Goal: Information Seeking & Learning: Learn about a topic

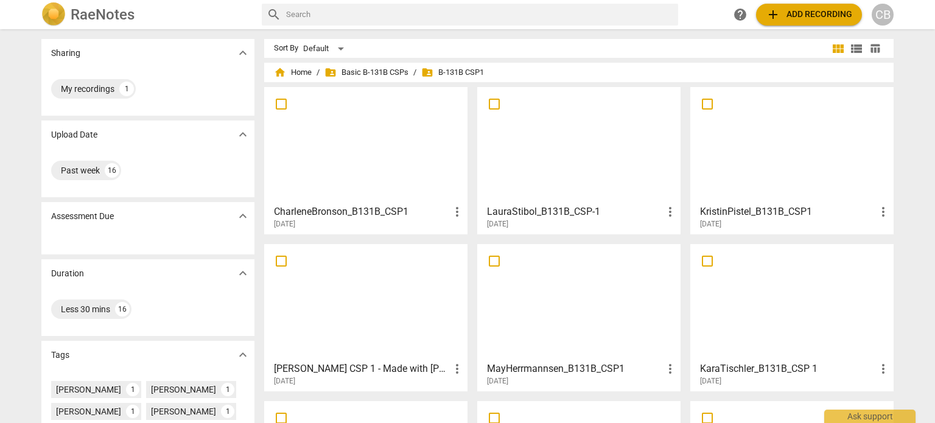
drag, startPoint x: 0, startPoint y: 0, endPoint x: 373, endPoint y: 131, distance: 395.1
click at [373, 131] on div at bounding box center [365, 145] width 195 height 108
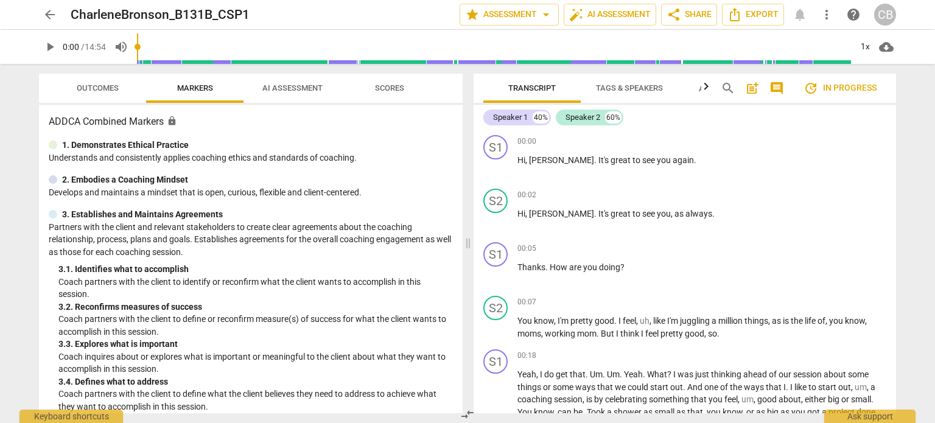
click at [302, 93] on span "AI Assessment" at bounding box center [292, 88] width 89 height 16
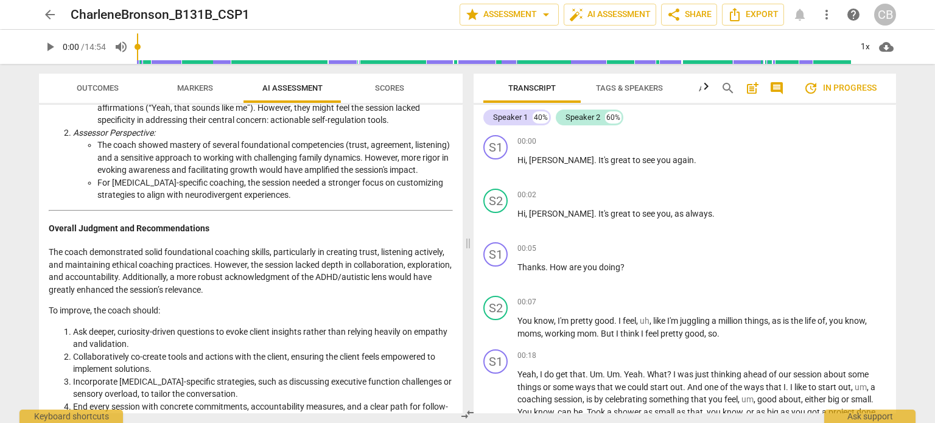
scroll to position [1505, 0]
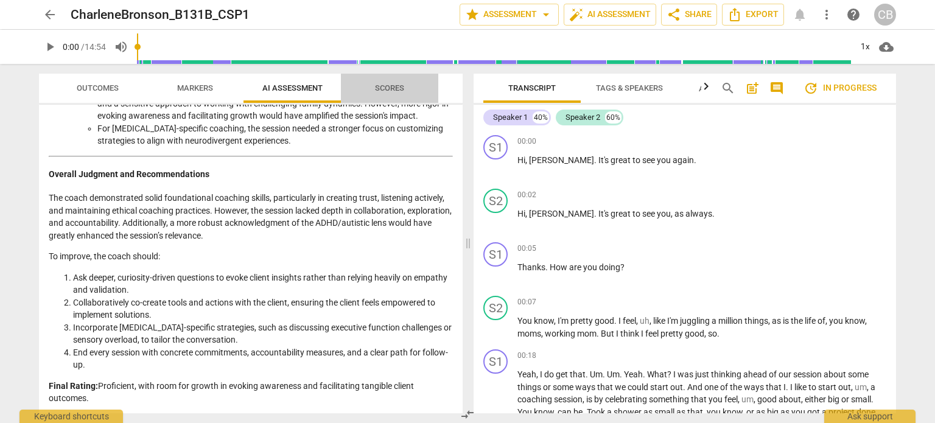
click at [385, 88] on span "Scores" at bounding box center [389, 87] width 29 height 9
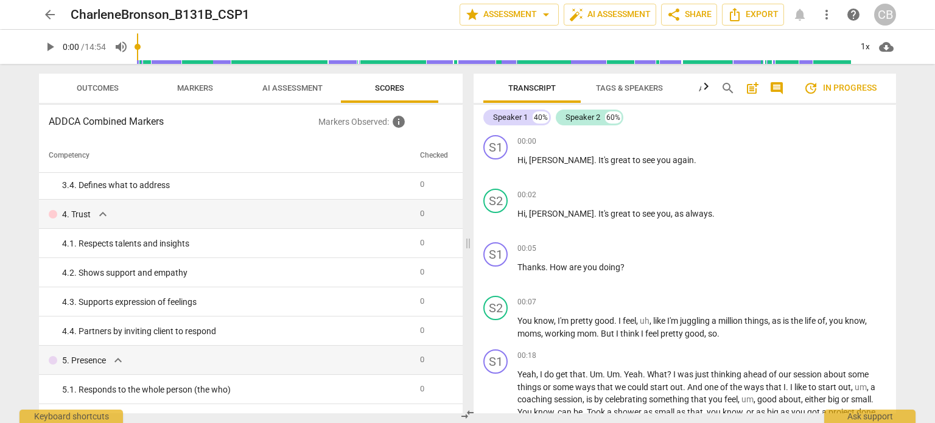
scroll to position [0, 0]
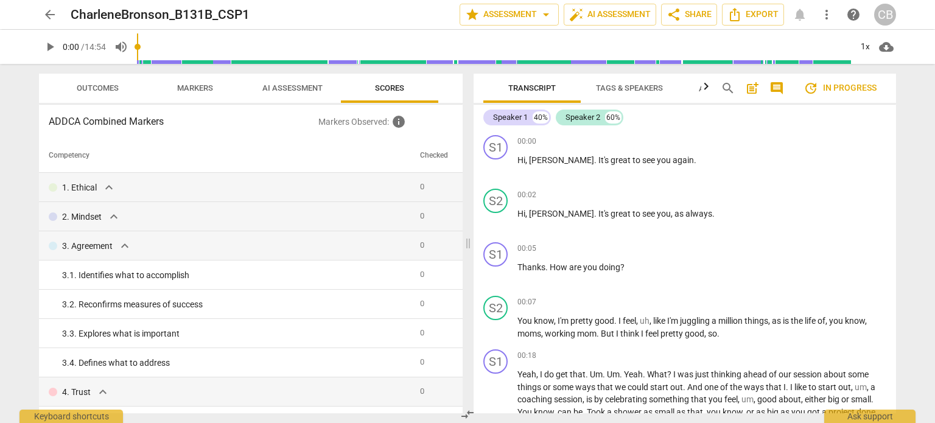
click at [192, 91] on span "Markers" at bounding box center [195, 87] width 36 height 9
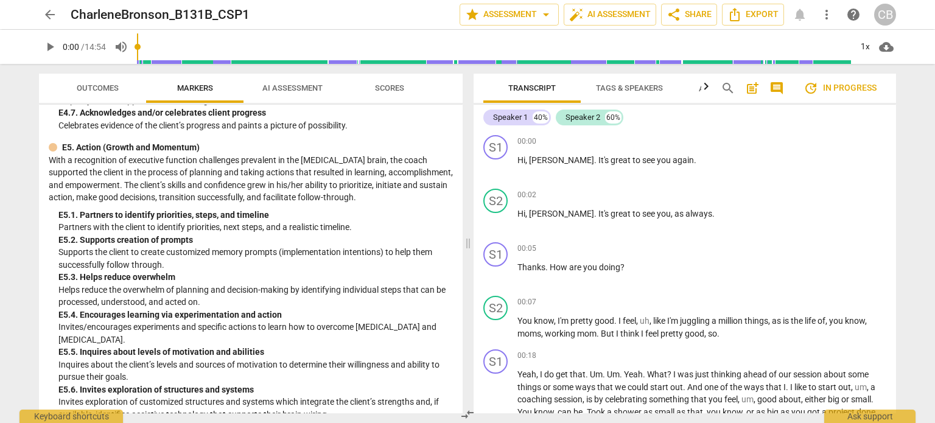
scroll to position [3200, 0]
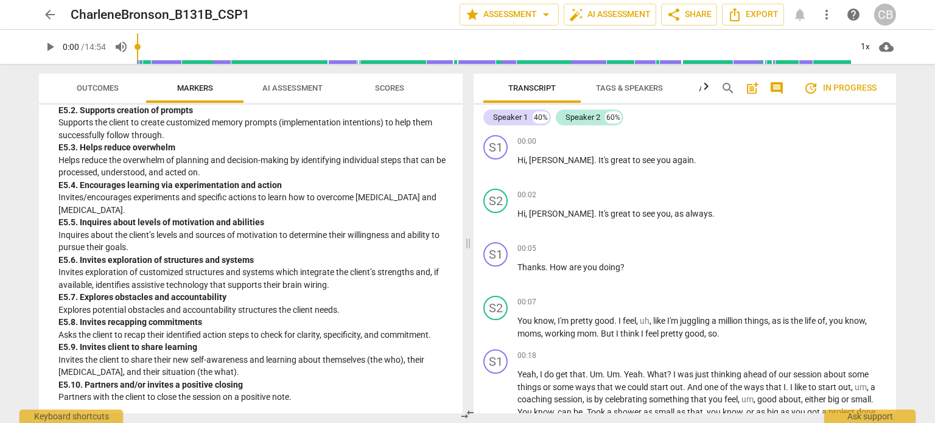
click at [106, 93] on span "Outcomes" at bounding box center [97, 88] width 71 height 16
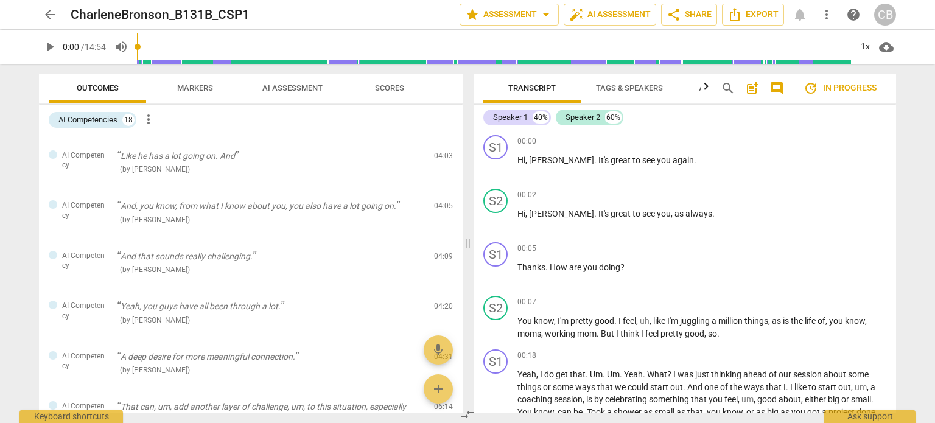
scroll to position [0, 0]
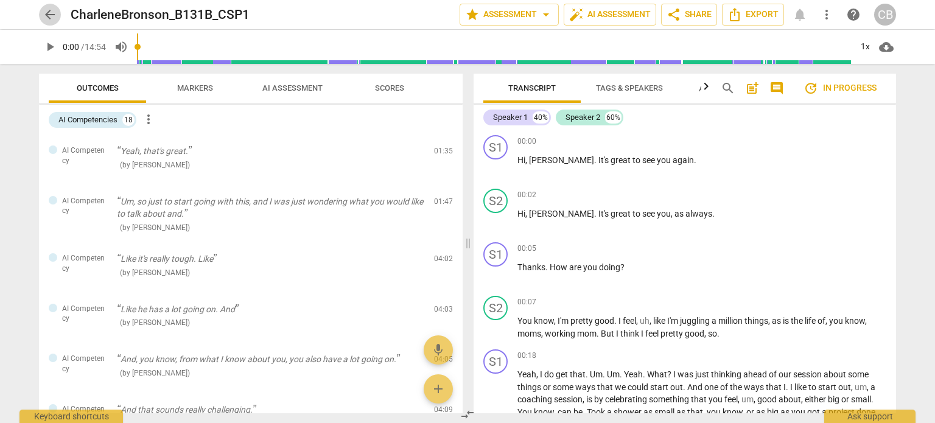
click at [44, 13] on span "arrow_back" at bounding box center [50, 14] width 15 height 15
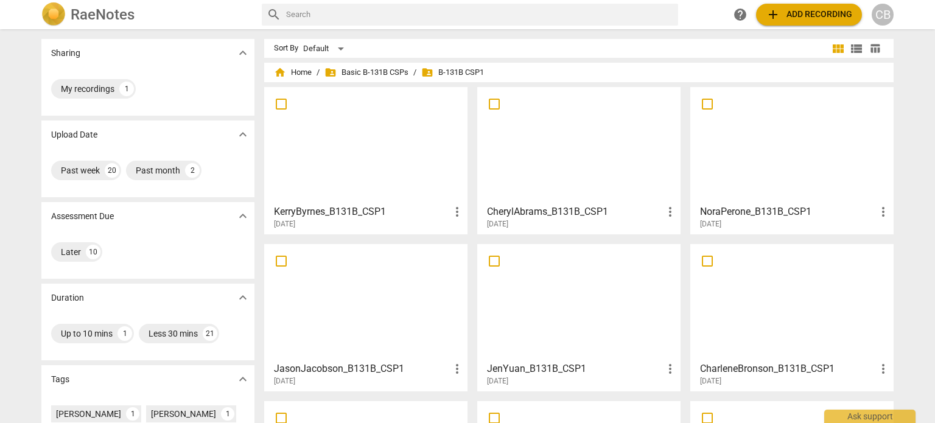
click at [363, 287] on div at bounding box center [365, 302] width 195 height 108
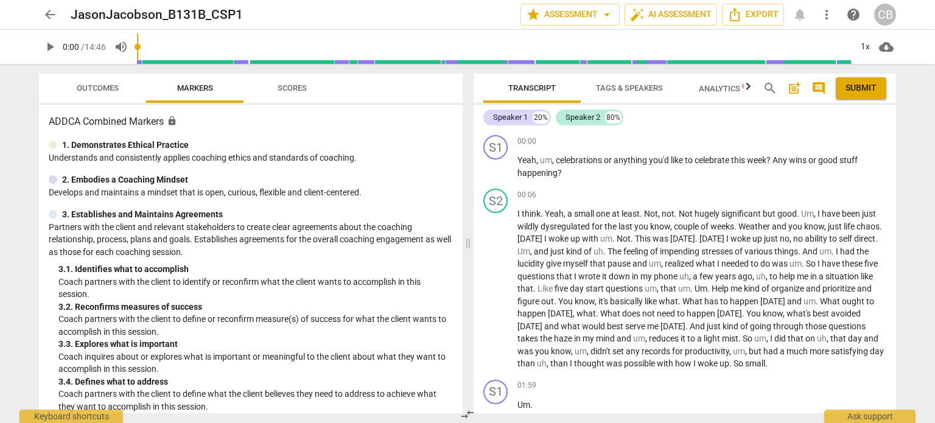
click at [290, 89] on span "Scores" at bounding box center [292, 87] width 29 height 9
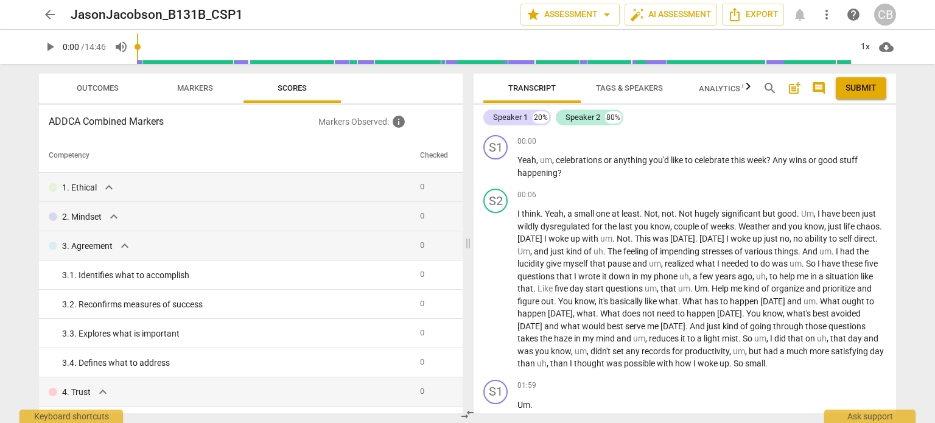
click at [105, 90] on span "Outcomes" at bounding box center [98, 87] width 42 height 9
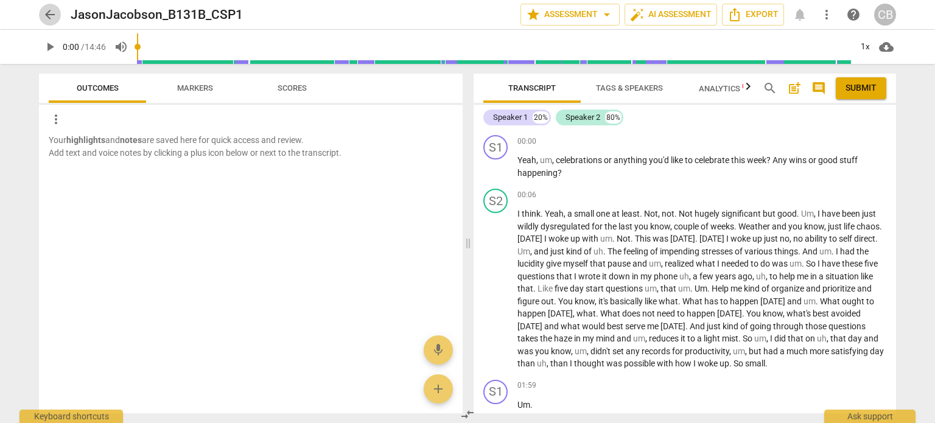
click at [43, 20] on span "arrow_back" at bounding box center [50, 14] width 15 height 15
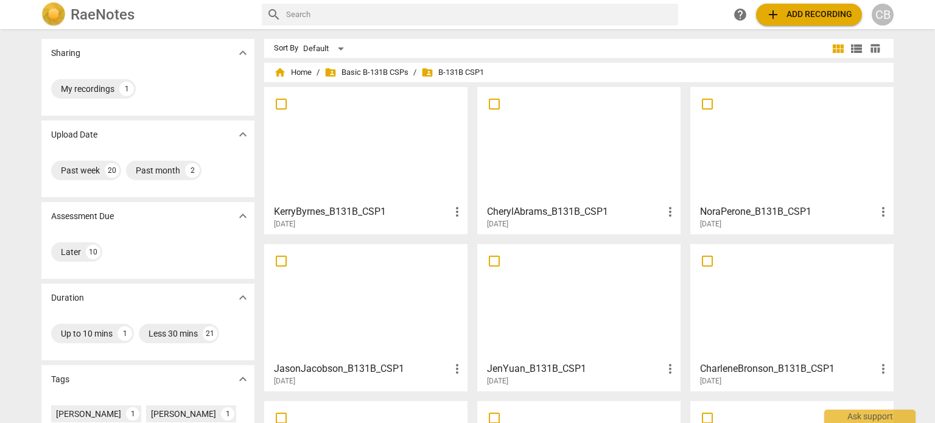
click at [551, 281] on div at bounding box center [579, 302] width 195 height 108
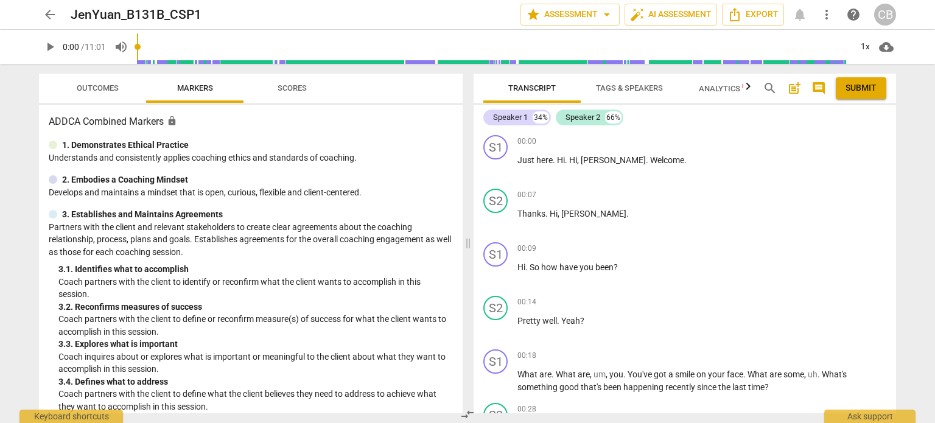
click at [43, 16] on span "arrow_back" at bounding box center [50, 14] width 15 height 15
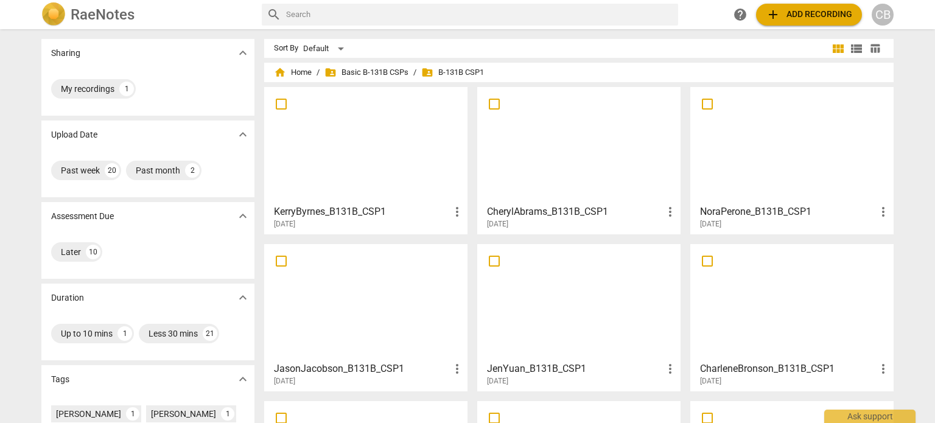
click at [781, 197] on div at bounding box center [792, 145] width 195 height 108
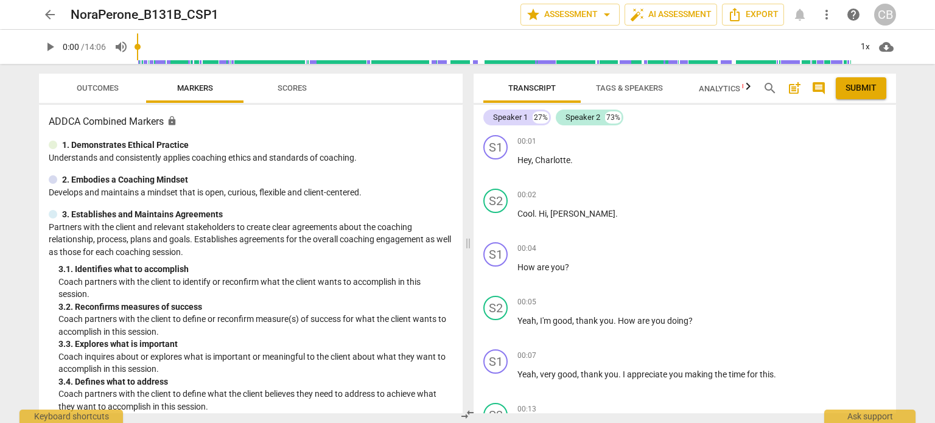
click at [40, 13] on span "arrow_back" at bounding box center [50, 14] width 22 height 15
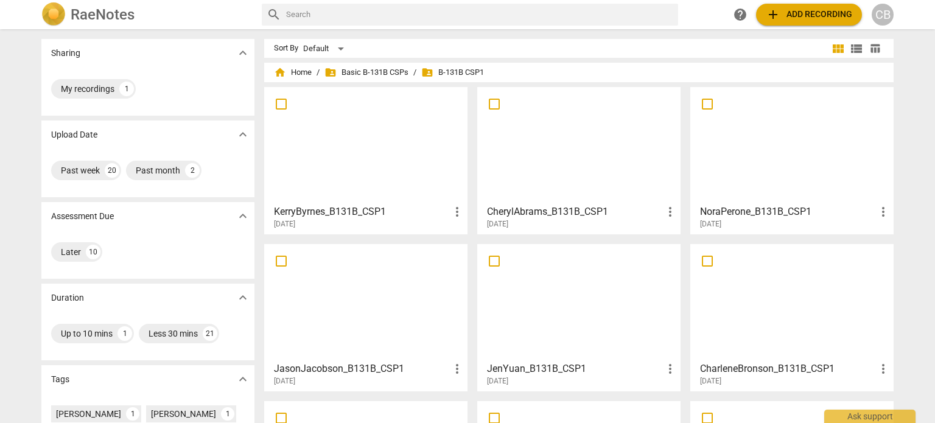
click at [331, 141] on div at bounding box center [365, 145] width 195 height 108
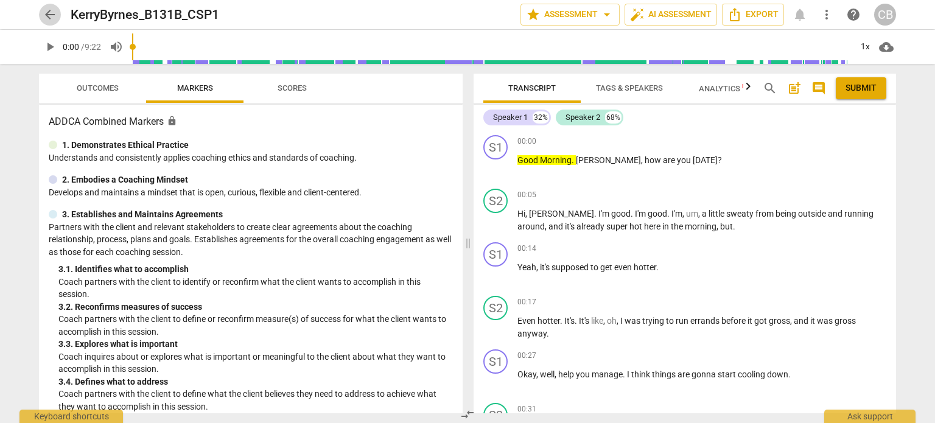
click at [50, 18] on span "arrow_back" at bounding box center [50, 14] width 15 height 15
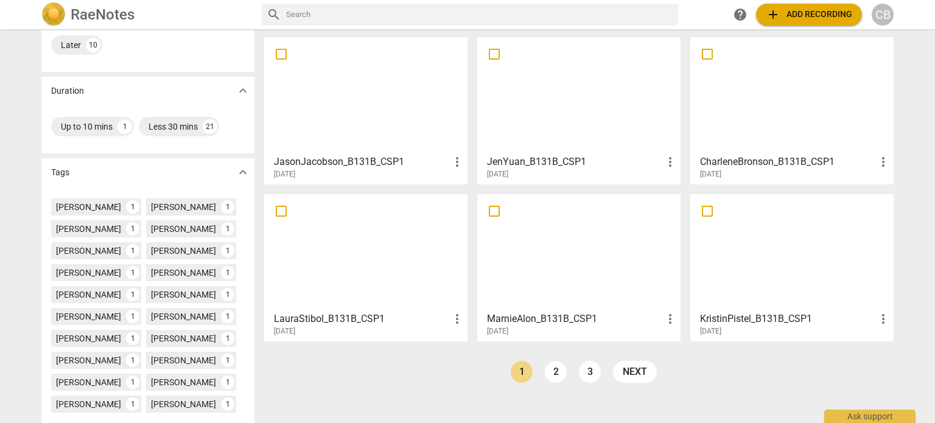
scroll to position [213, 0]
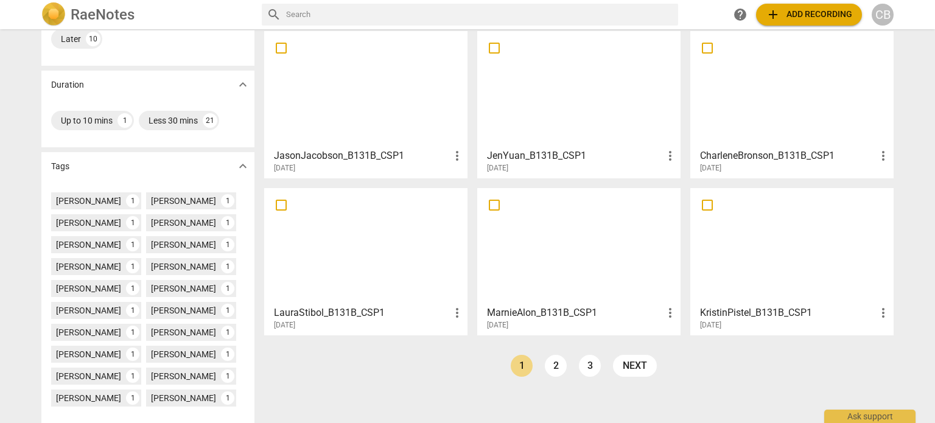
click at [509, 248] on div at bounding box center [579, 246] width 195 height 108
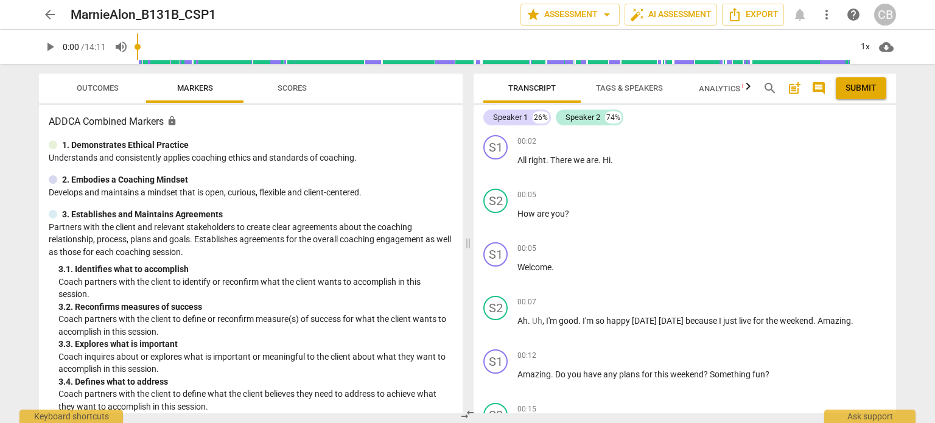
click at [49, 14] on span "arrow_back" at bounding box center [50, 14] width 15 height 15
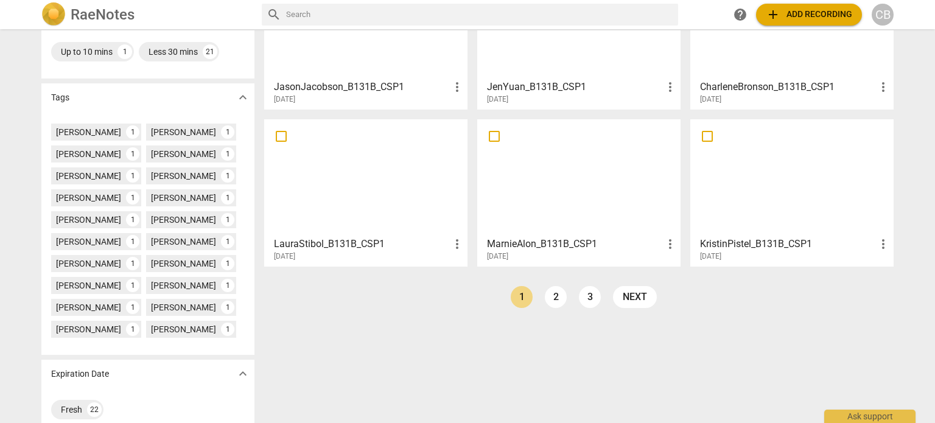
scroll to position [282, 0]
click at [552, 292] on link "2" at bounding box center [556, 297] width 22 height 22
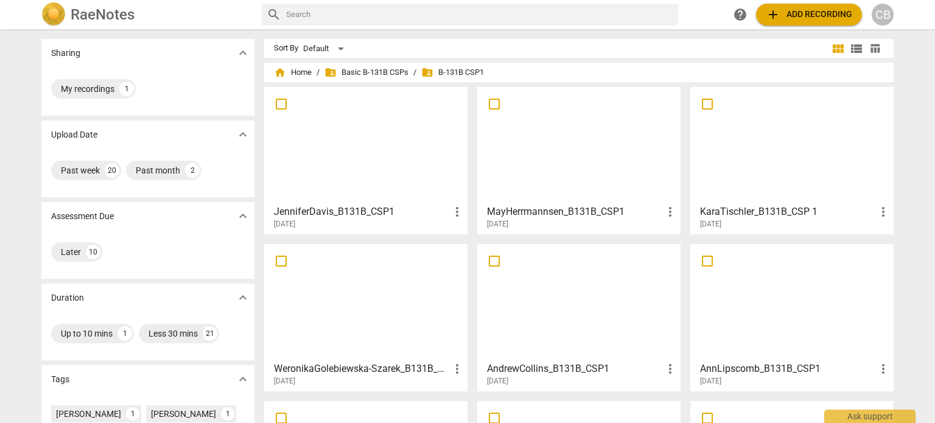
click at [746, 163] on div at bounding box center [792, 145] width 195 height 108
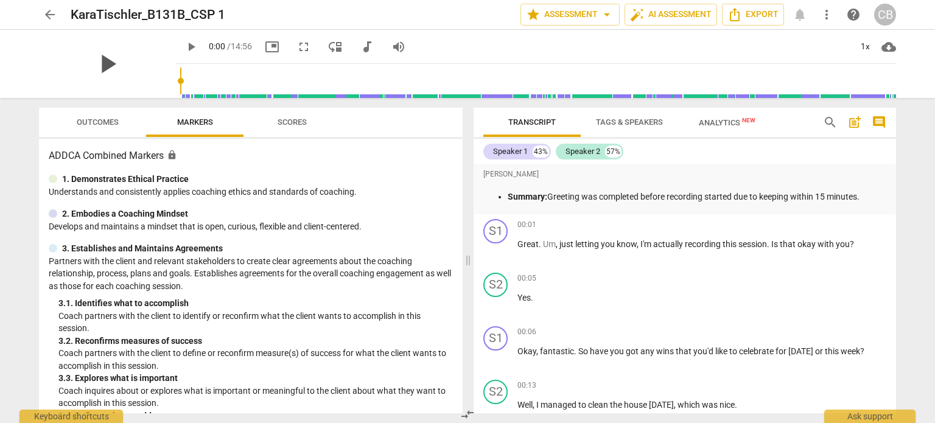
click at [96, 68] on span "play_arrow" at bounding box center [107, 64] width 32 height 32
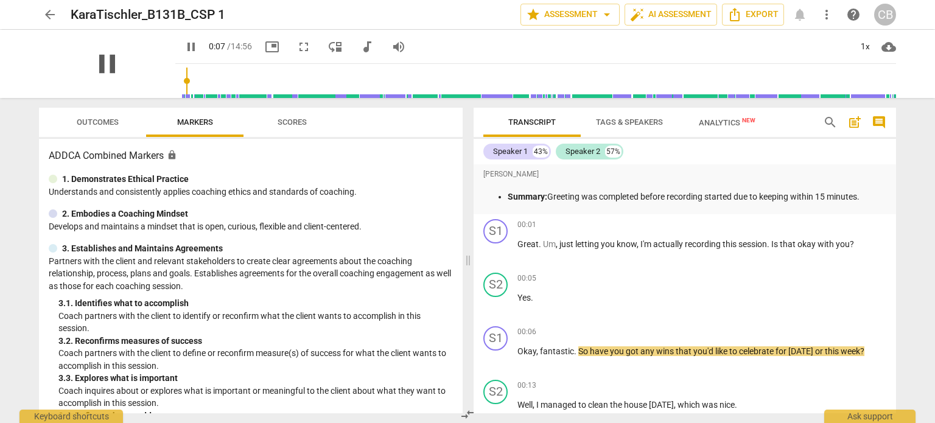
type input "8"
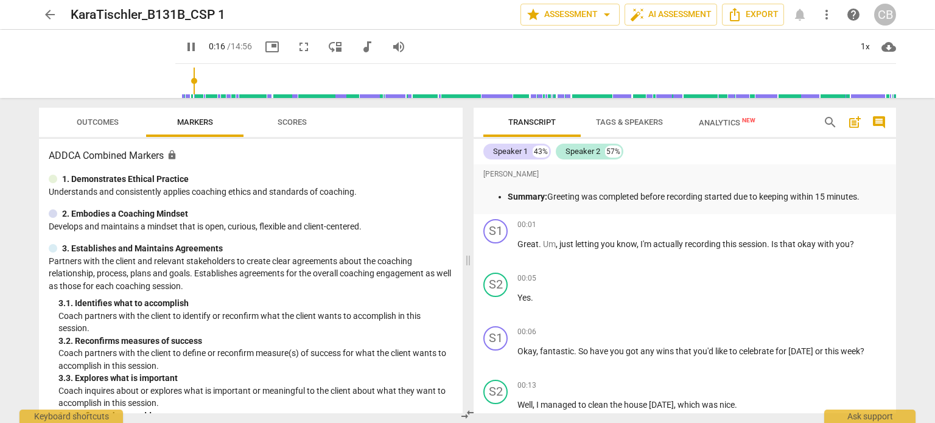
click at [184, 48] on span "pause" at bounding box center [191, 47] width 15 height 15
type input "17"
click at [48, 16] on span "arrow_back" at bounding box center [50, 14] width 15 height 15
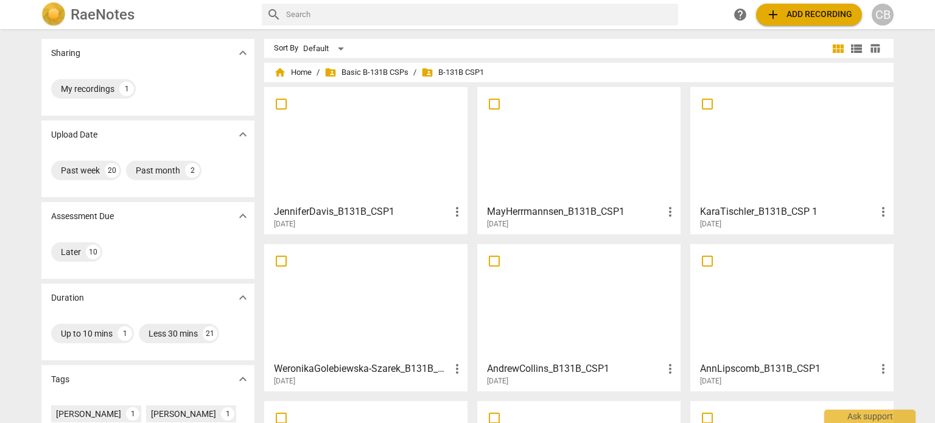
click at [570, 322] on div at bounding box center [579, 302] width 195 height 108
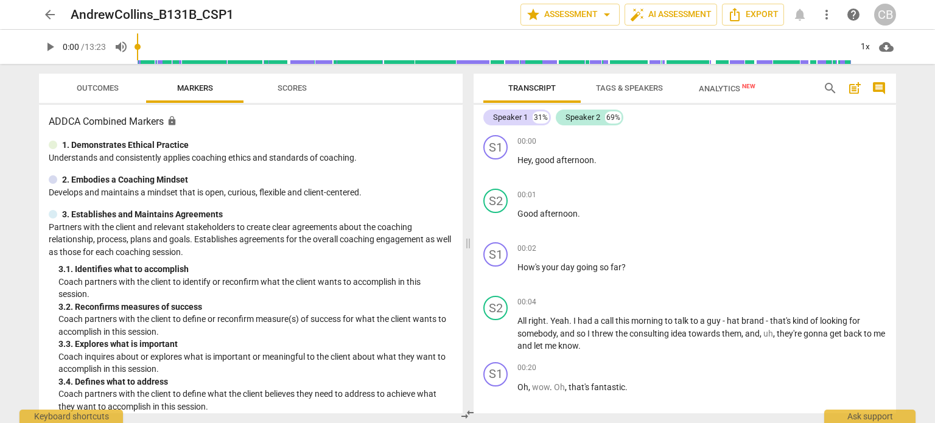
click at [47, 12] on span "arrow_back" at bounding box center [50, 14] width 15 height 15
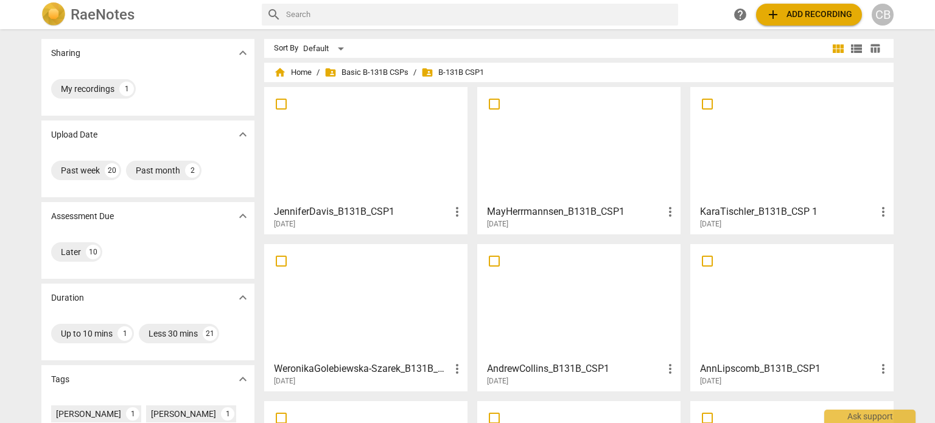
click at [753, 304] on div at bounding box center [792, 302] width 195 height 108
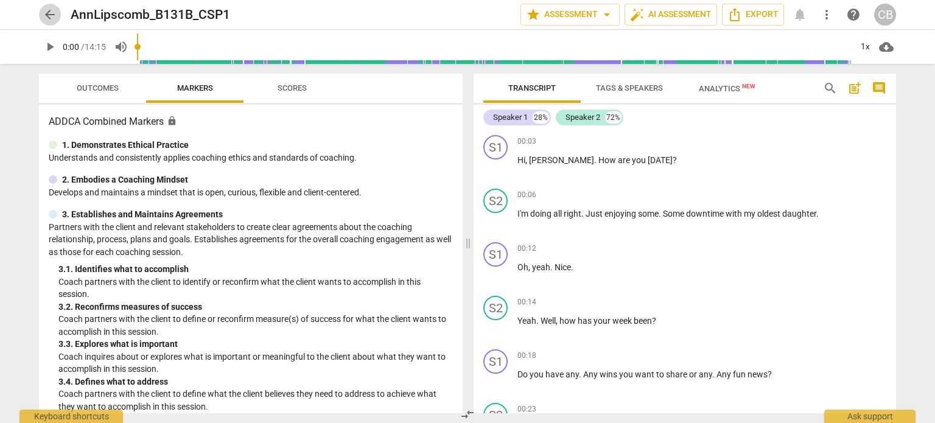
click at [49, 14] on span "arrow_back" at bounding box center [50, 14] width 15 height 15
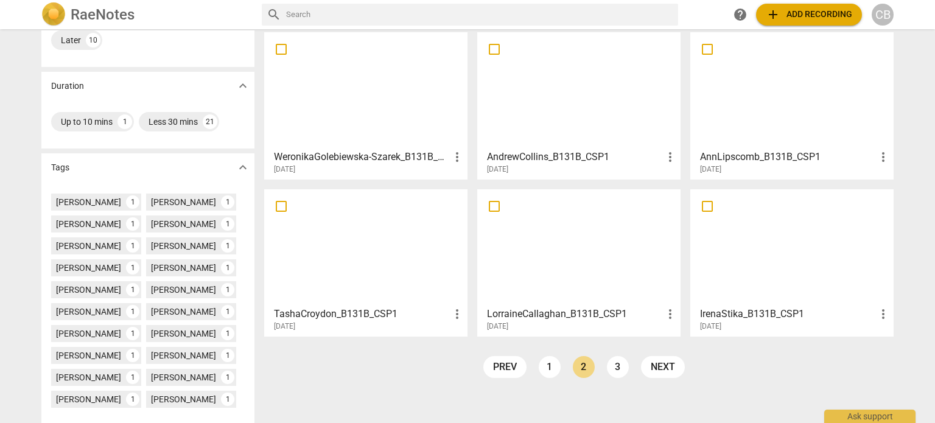
scroll to position [213, 0]
click at [409, 229] on div at bounding box center [365, 246] width 195 height 108
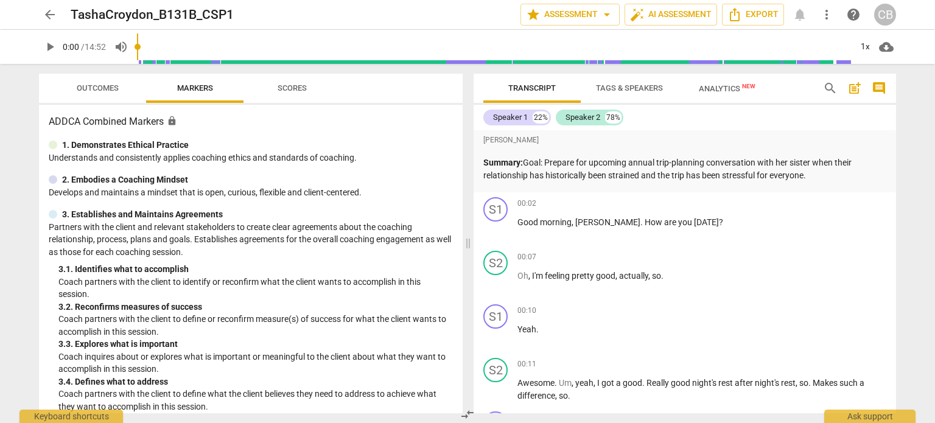
click at [39, 12] on span "arrow_back" at bounding box center [50, 14] width 22 height 15
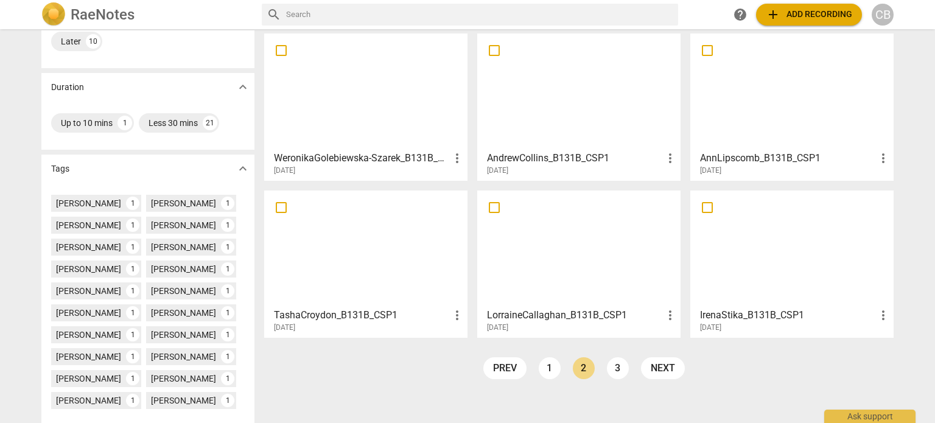
scroll to position [230, 0]
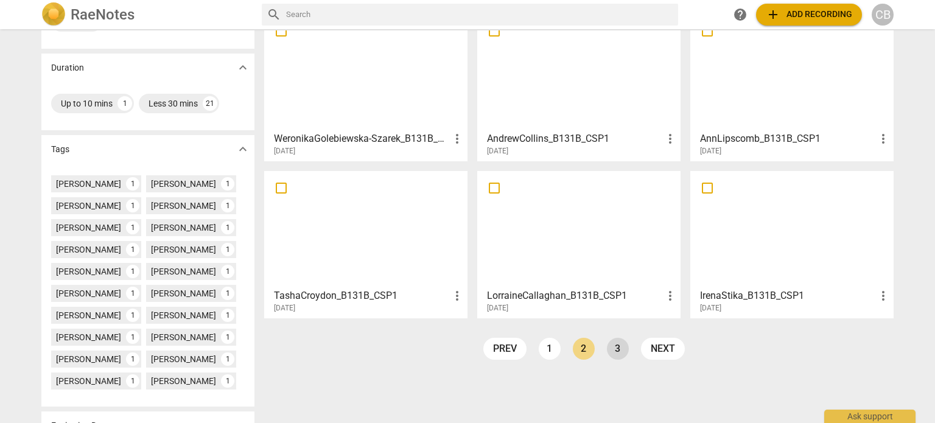
click at [608, 352] on link "3" at bounding box center [618, 349] width 22 height 22
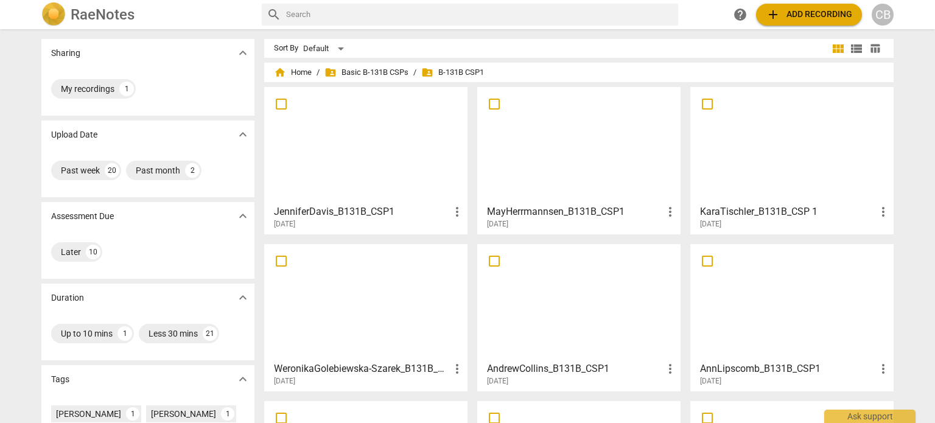
scroll to position [300, 0]
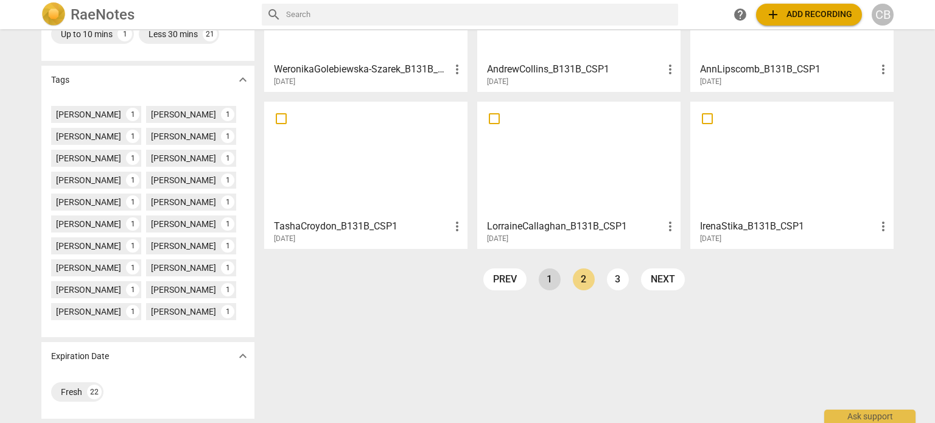
click at [544, 287] on link "1" at bounding box center [550, 279] width 22 height 22
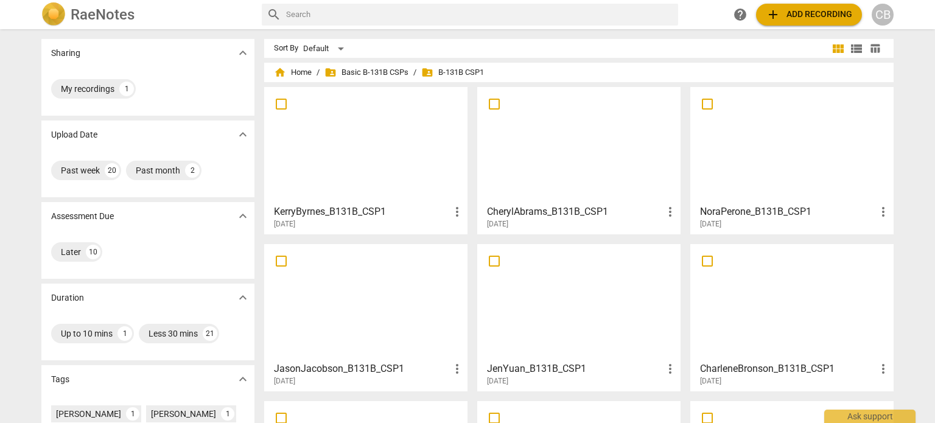
click at [755, 301] on div at bounding box center [792, 302] width 195 height 108
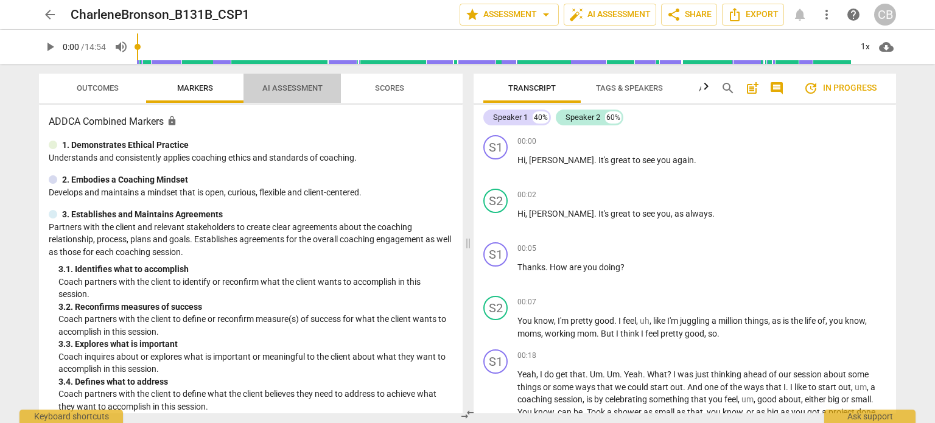
click at [276, 97] on button "AI Assessment" at bounding box center [292, 88] width 97 height 29
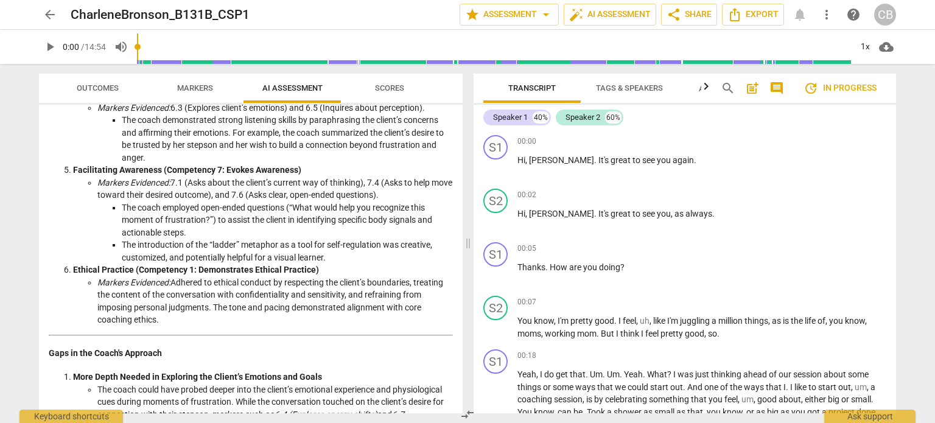
scroll to position [418, 0]
click at [54, 13] on span "arrow_back" at bounding box center [50, 14] width 15 height 15
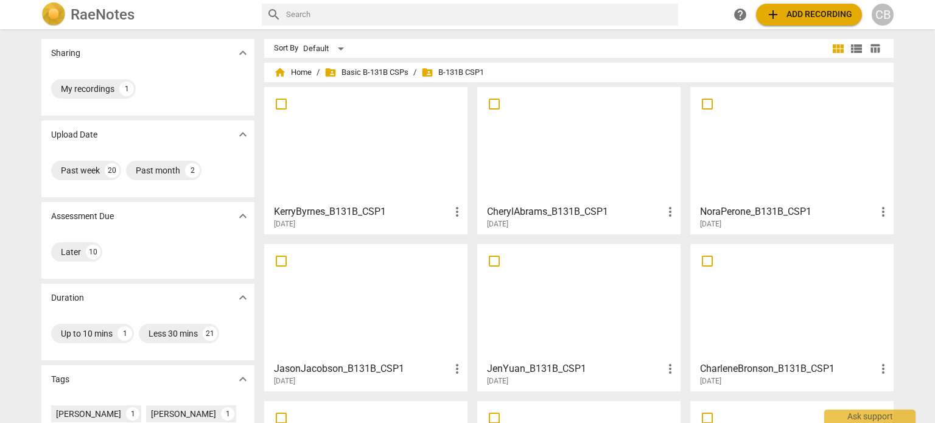
click at [368, 121] on div at bounding box center [365, 145] width 195 height 108
click at [589, 181] on div at bounding box center [579, 145] width 195 height 108
click at [767, 131] on div at bounding box center [792, 145] width 195 height 108
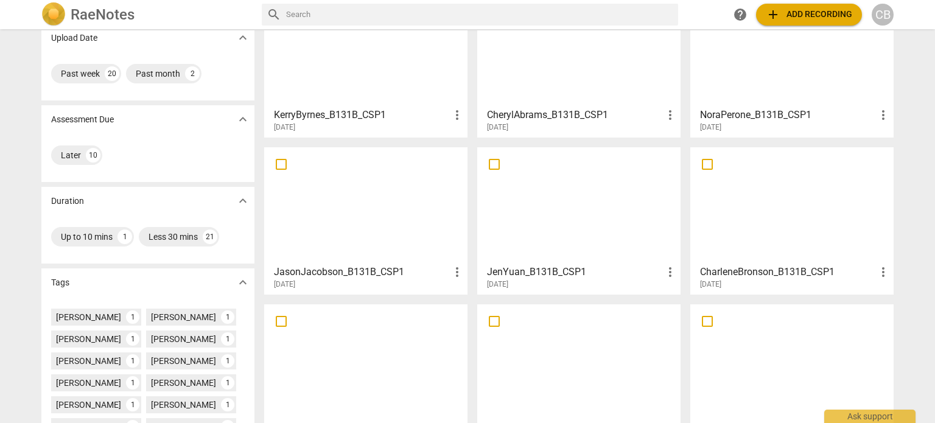
scroll to position [110, 0]
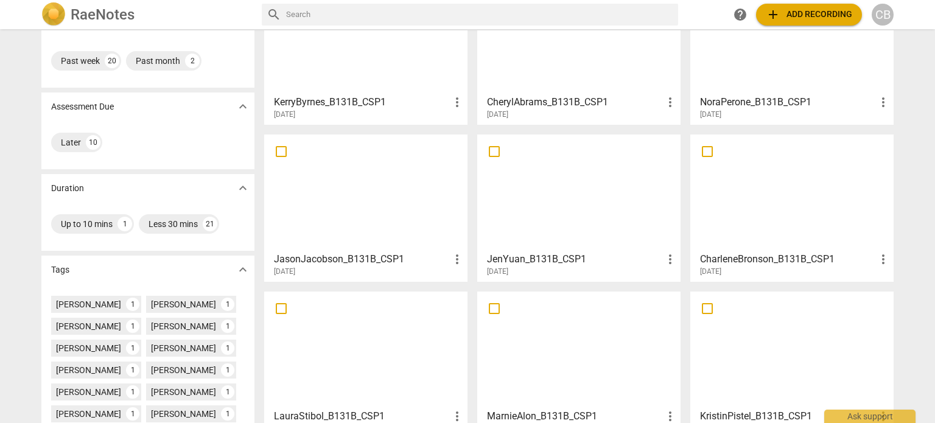
click at [333, 221] on div at bounding box center [365, 193] width 195 height 108
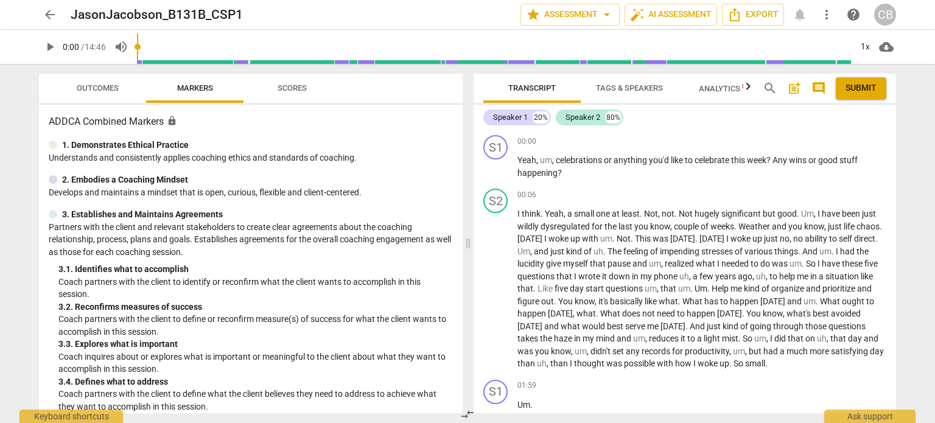
click at [47, 17] on span "arrow_back" at bounding box center [50, 14] width 15 height 15
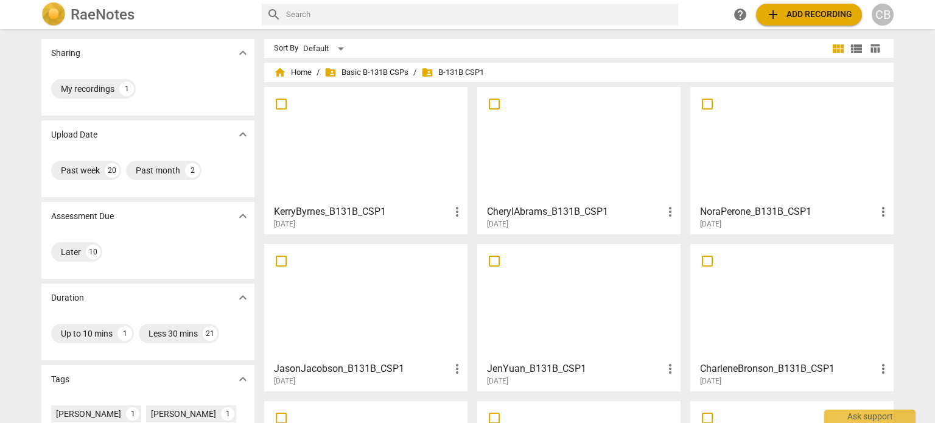
click at [503, 268] on div at bounding box center [579, 302] width 195 height 108
click at [736, 278] on div at bounding box center [792, 302] width 195 height 108
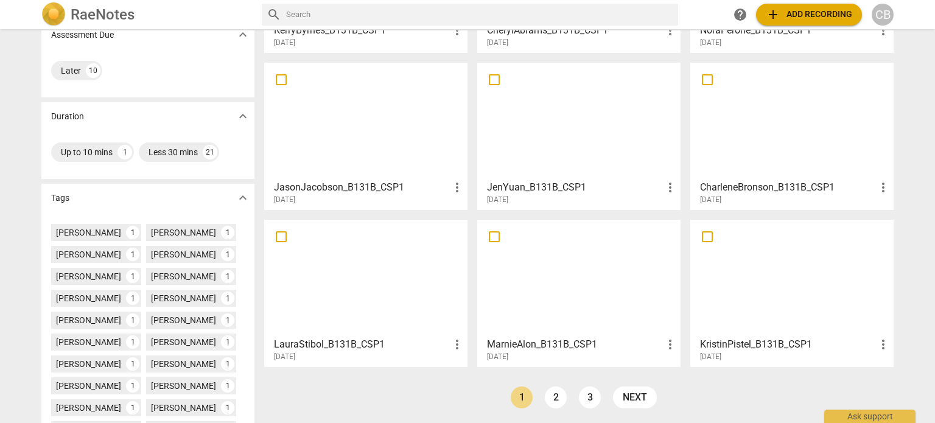
scroll to position [185, 0]
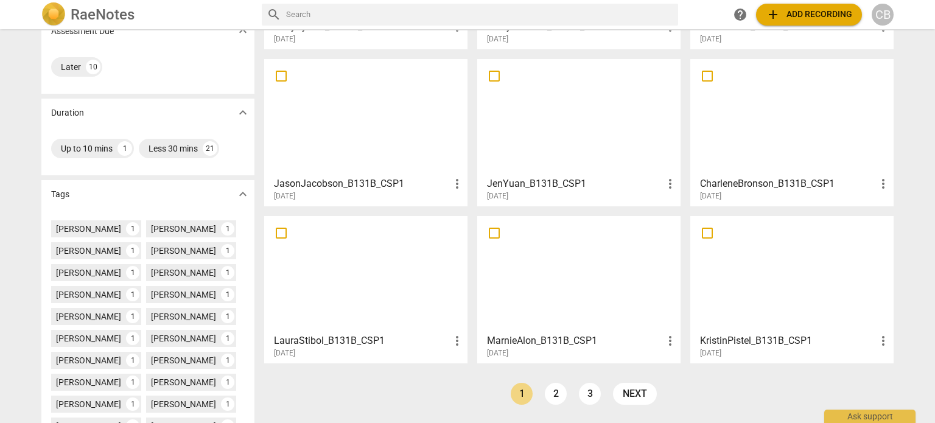
click at [382, 296] on div at bounding box center [365, 274] width 195 height 108
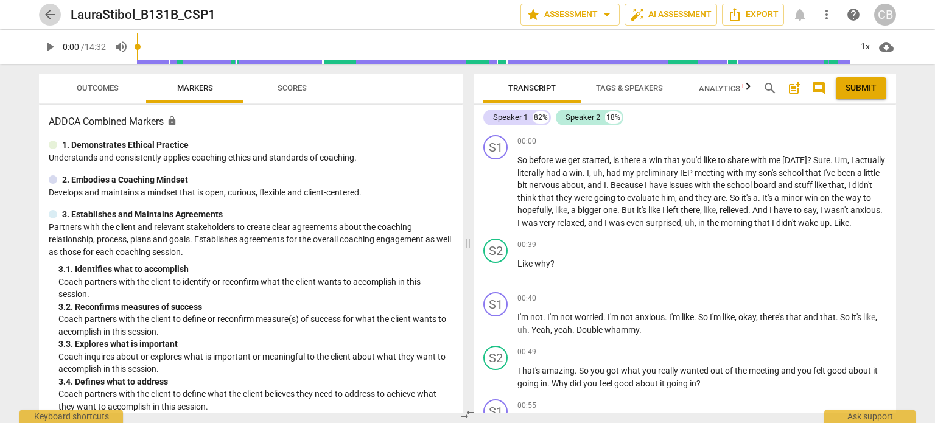
click at [49, 23] on button "arrow_back" at bounding box center [50, 15] width 22 height 22
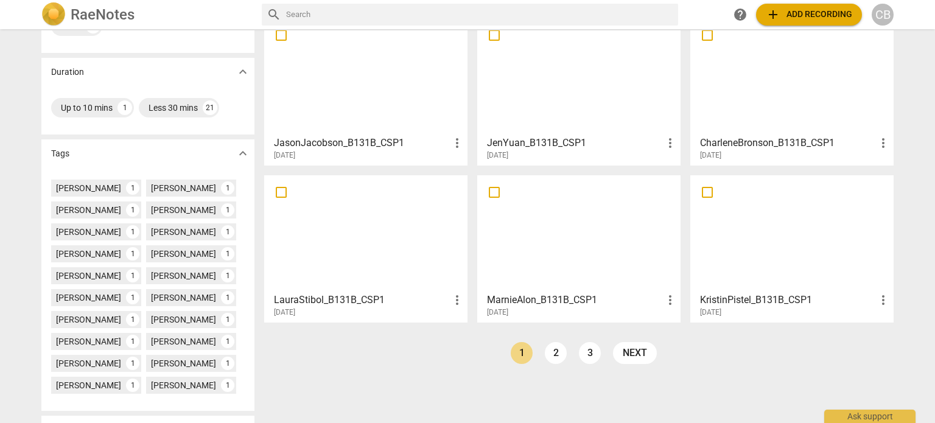
scroll to position [248, 0]
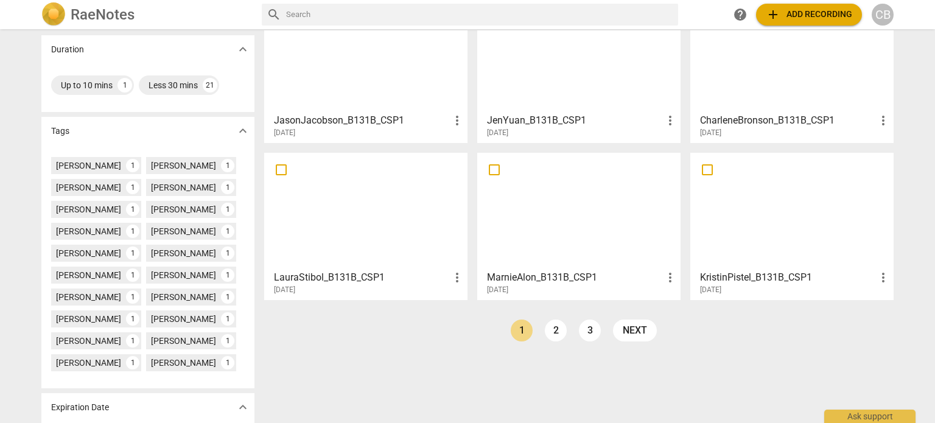
click at [577, 202] on div at bounding box center [579, 211] width 195 height 108
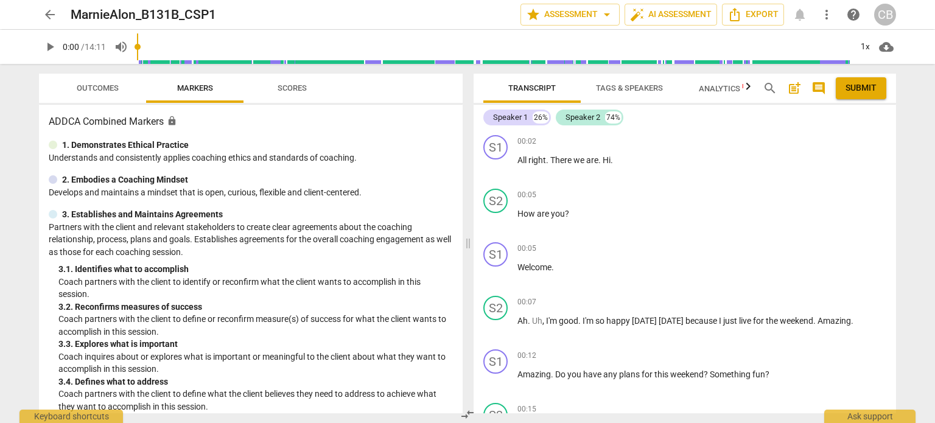
click at [54, 46] on span "play_arrow" at bounding box center [50, 47] width 15 height 15
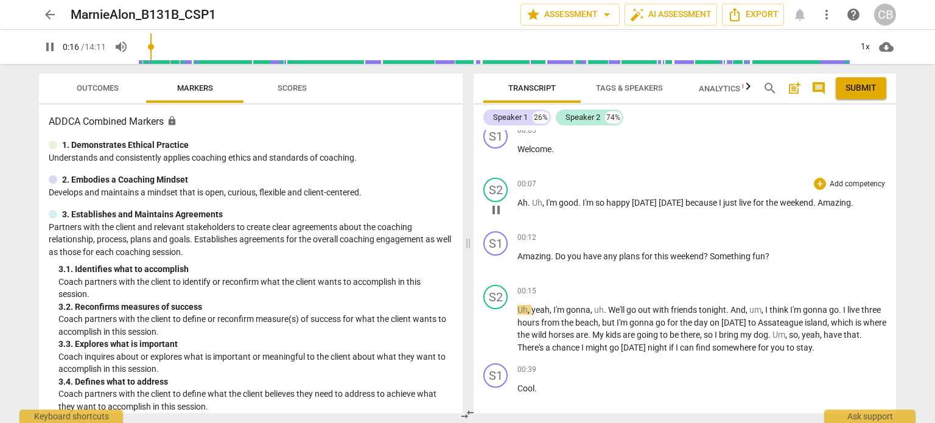
scroll to position [119, 0]
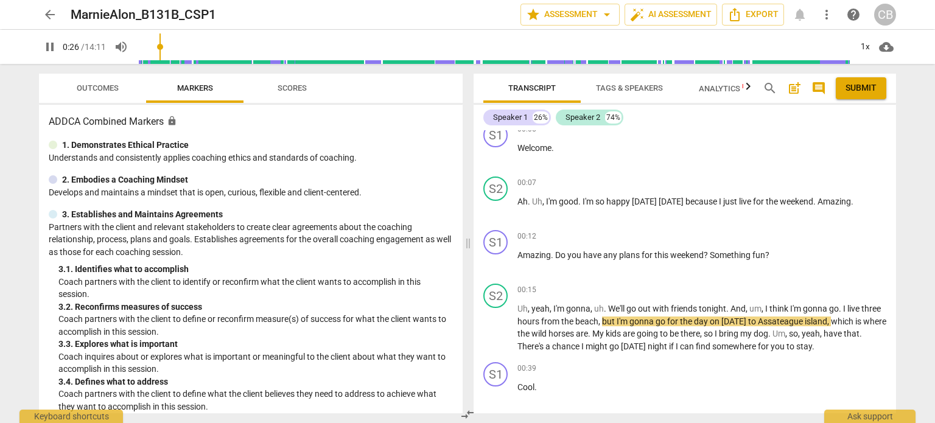
type input "27"
click at [48, 19] on span "arrow_back" at bounding box center [50, 14] width 15 height 15
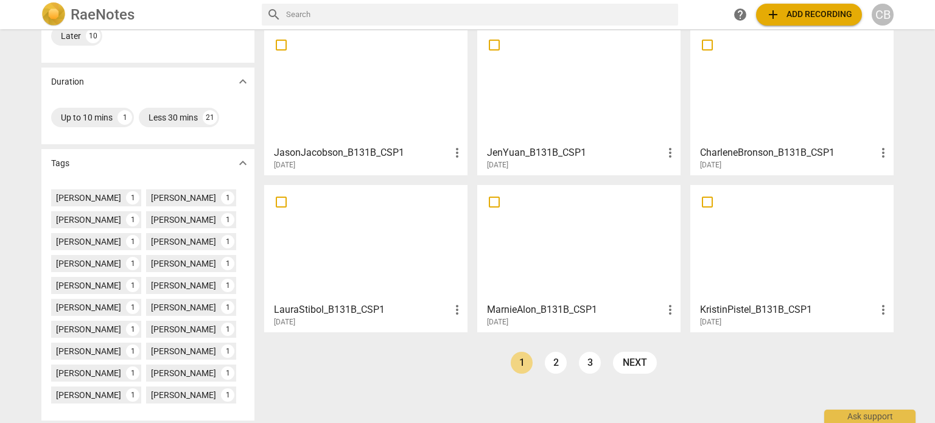
scroll to position [219, 0]
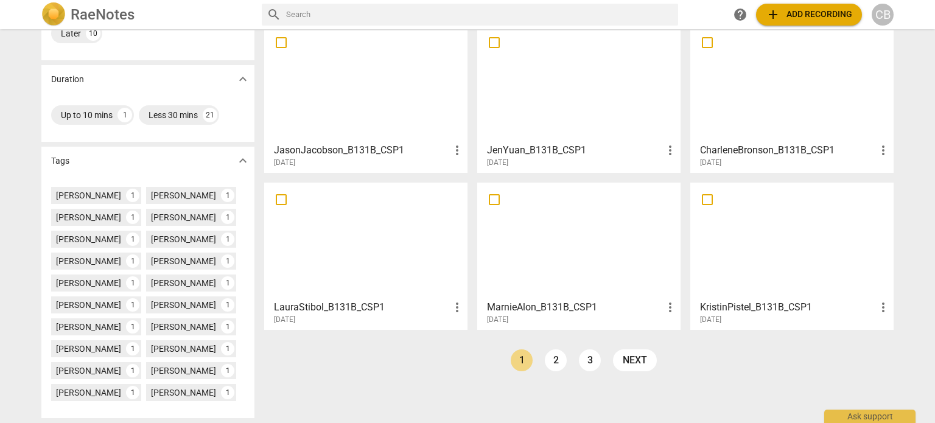
click at [774, 254] on div at bounding box center [792, 241] width 195 height 108
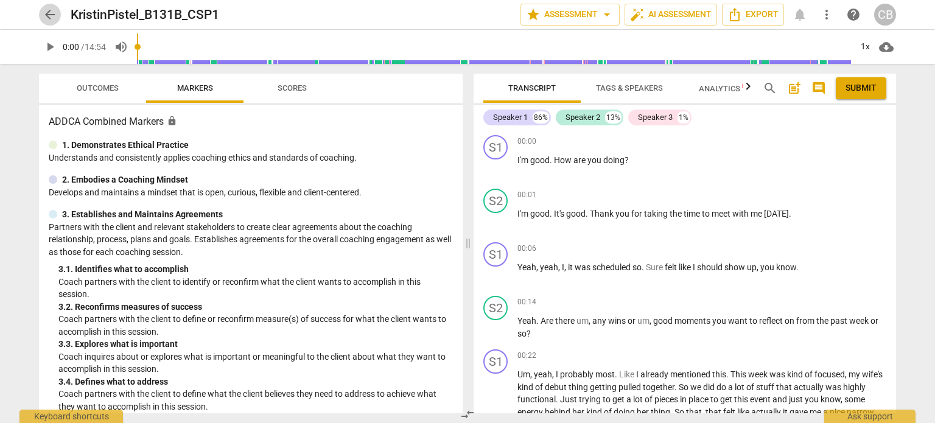
click at [46, 17] on span "arrow_back" at bounding box center [50, 14] width 15 height 15
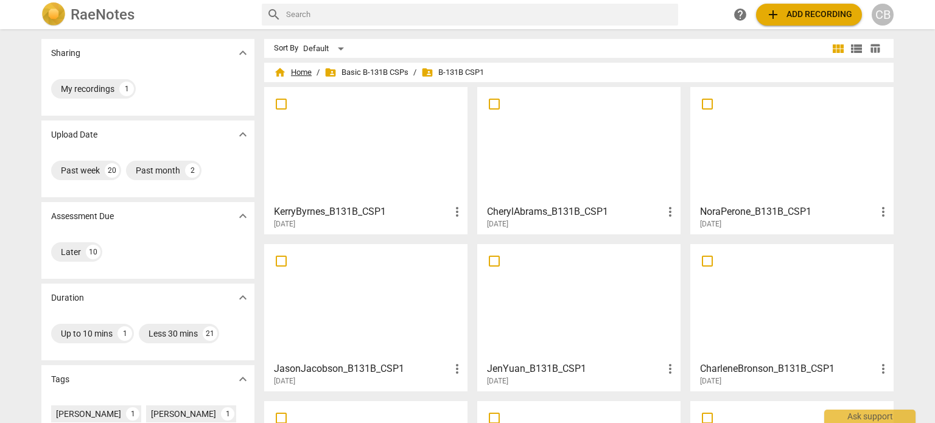
click at [292, 69] on span "home Home" at bounding box center [293, 72] width 38 height 12
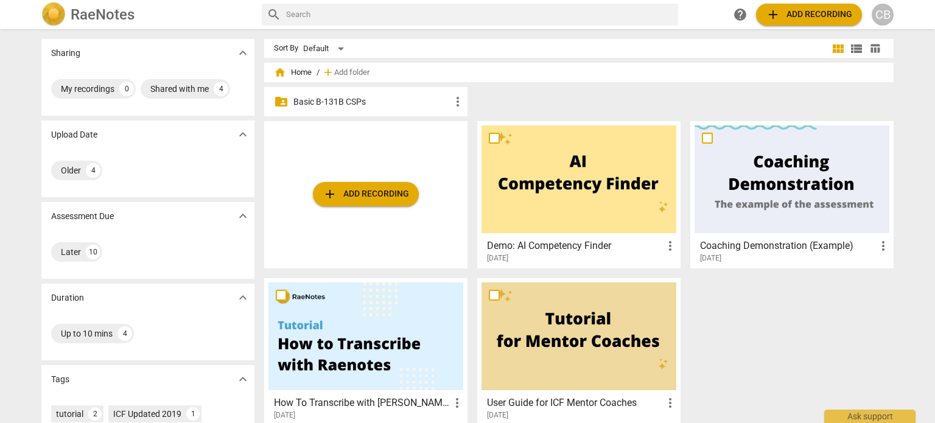
click at [377, 107] on p "Basic B-131B CSPs" at bounding box center [371, 102] width 157 height 13
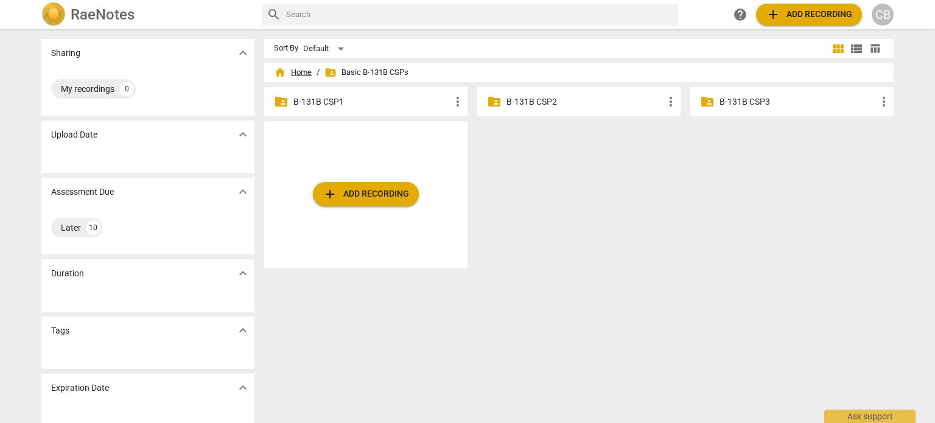
click at [288, 72] on span "home Home" at bounding box center [293, 72] width 38 height 12
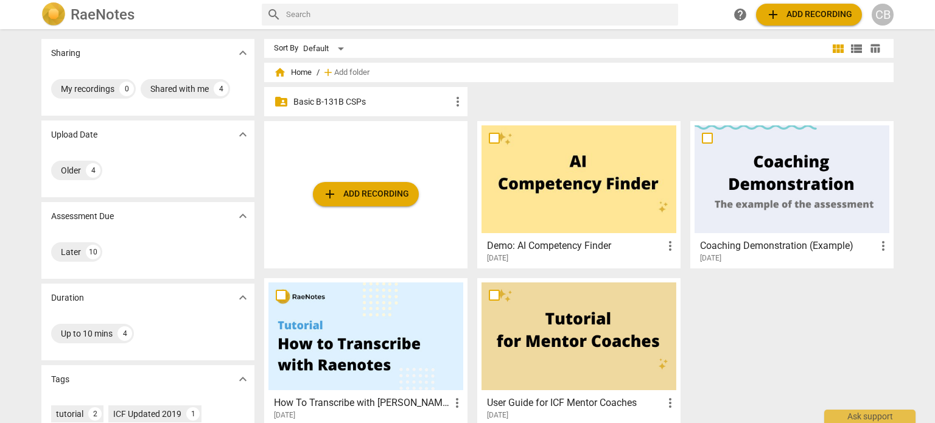
click at [575, 209] on div at bounding box center [579, 179] width 195 height 108
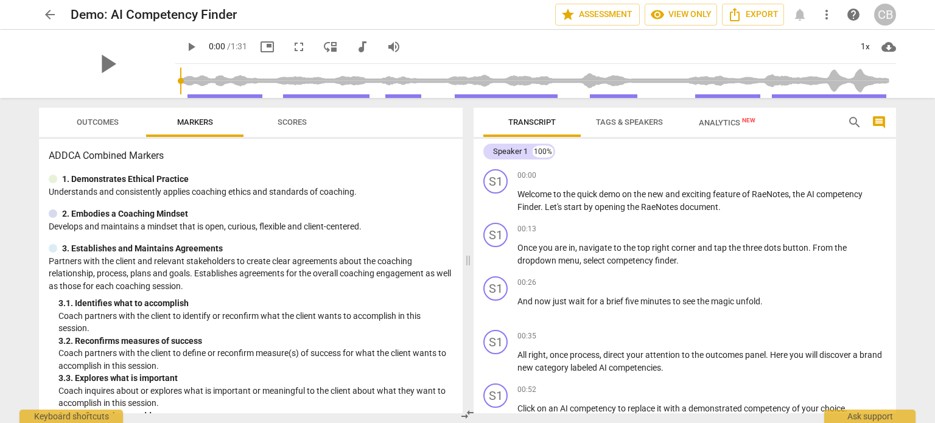
click at [184, 51] on span "play_arrow" at bounding box center [191, 47] width 15 height 15
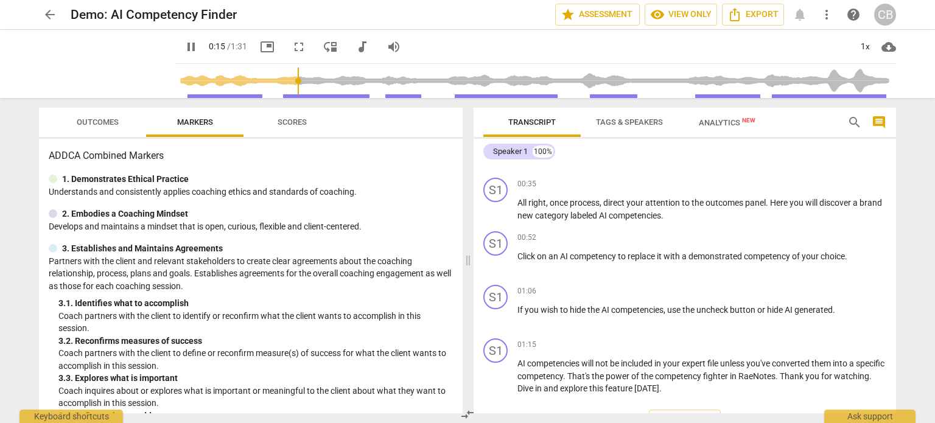
scroll to position [182, 0]
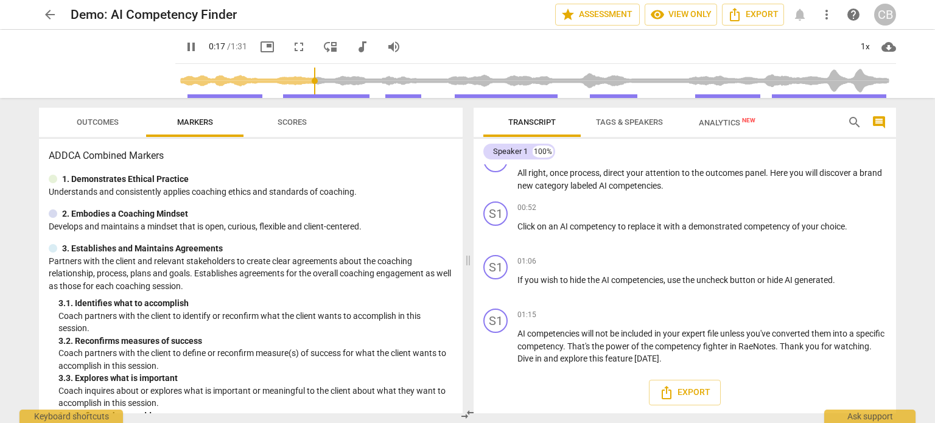
type input "17"
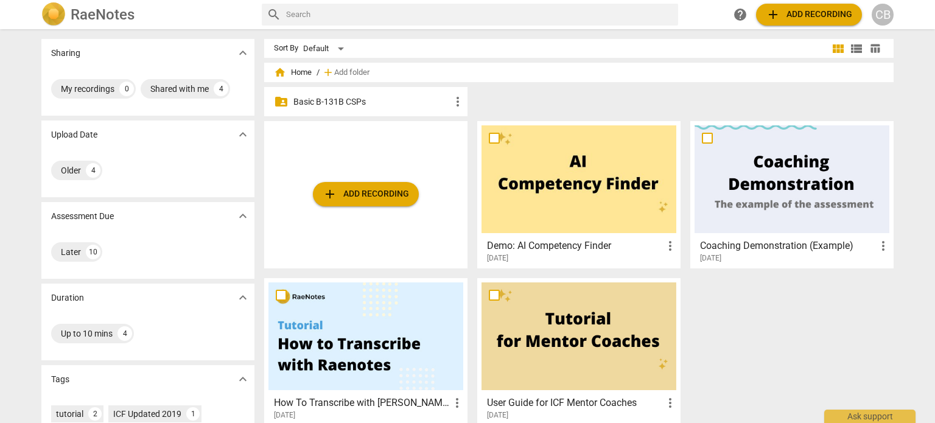
click at [324, 97] on p "Basic B-131B CSPs" at bounding box center [371, 102] width 157 height 13
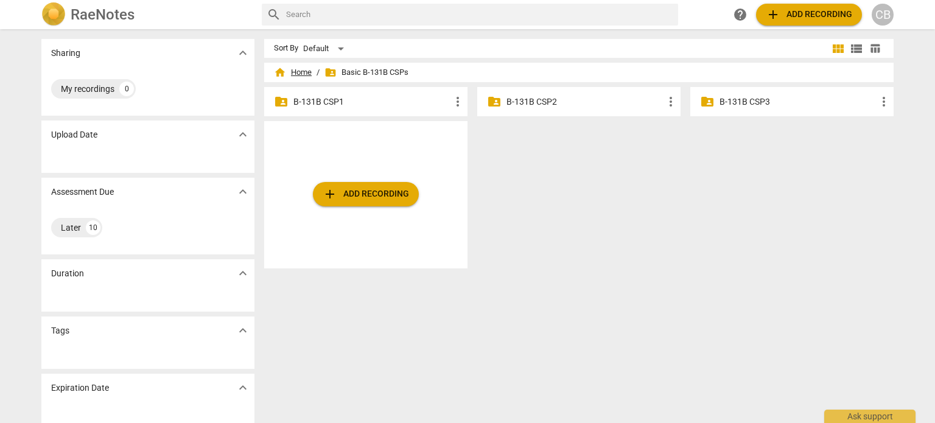
click at [304, 76] on span "home Home" at bounding box center [293, 72] width 38 height 12
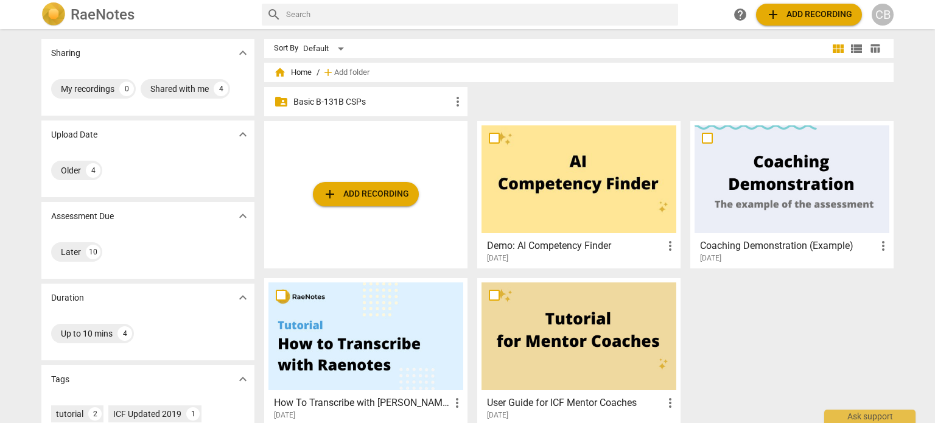
click at [455, 99] on span "more_vert" at bounding box center [457, 101] width 15 height 15
click at [531, 101] on div at bounding box center [467, 211] width 935 height 423
click at [352, 106] on p "Basic B-131B CSPs" at bounding box center [371, 102] width 157 height 13
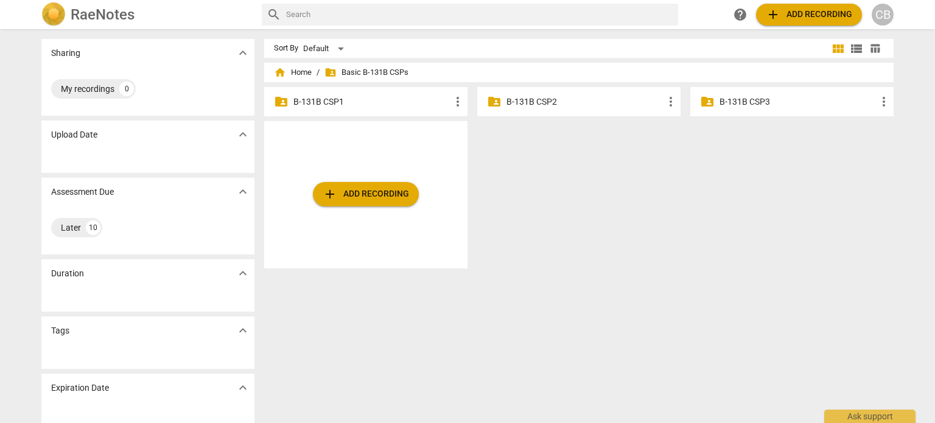
click at [544, 106] on p "B-131B CSP2" at bounding box center [584, 102] width 157 height 13
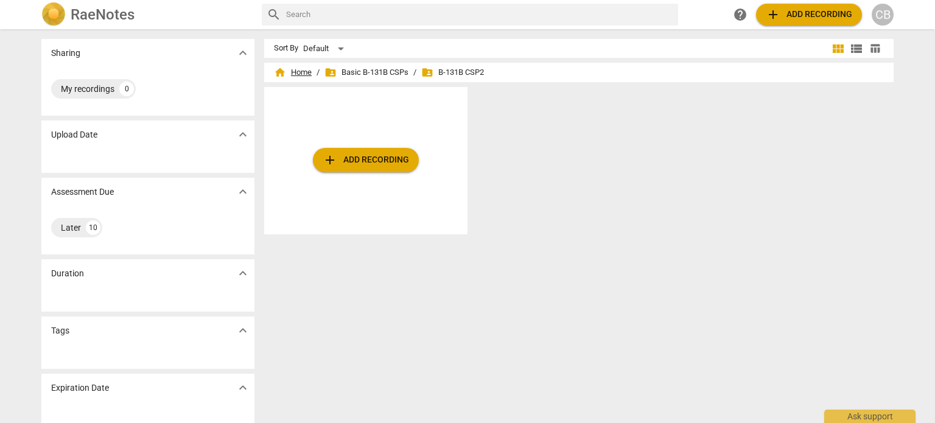
click at [297, 72] on span "home Home" at bounding box center [293, 72] width 38 height 12
click at [399, 74] on span "folder_shared Basic B-131B CSPs" at bounding box center [366, 72] width 84 height 12
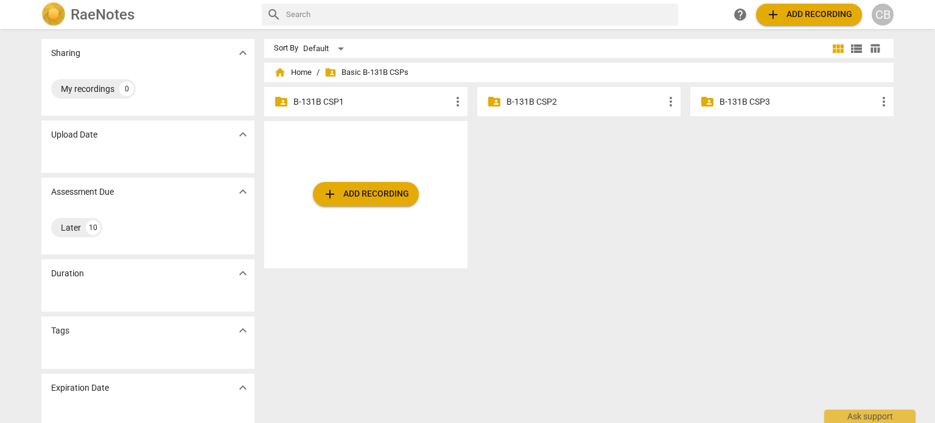
click at [533, 99] on p "B-131B CSP2" at bounding box center [584, 102] width 157 height 13
